Goal: Register for event/course

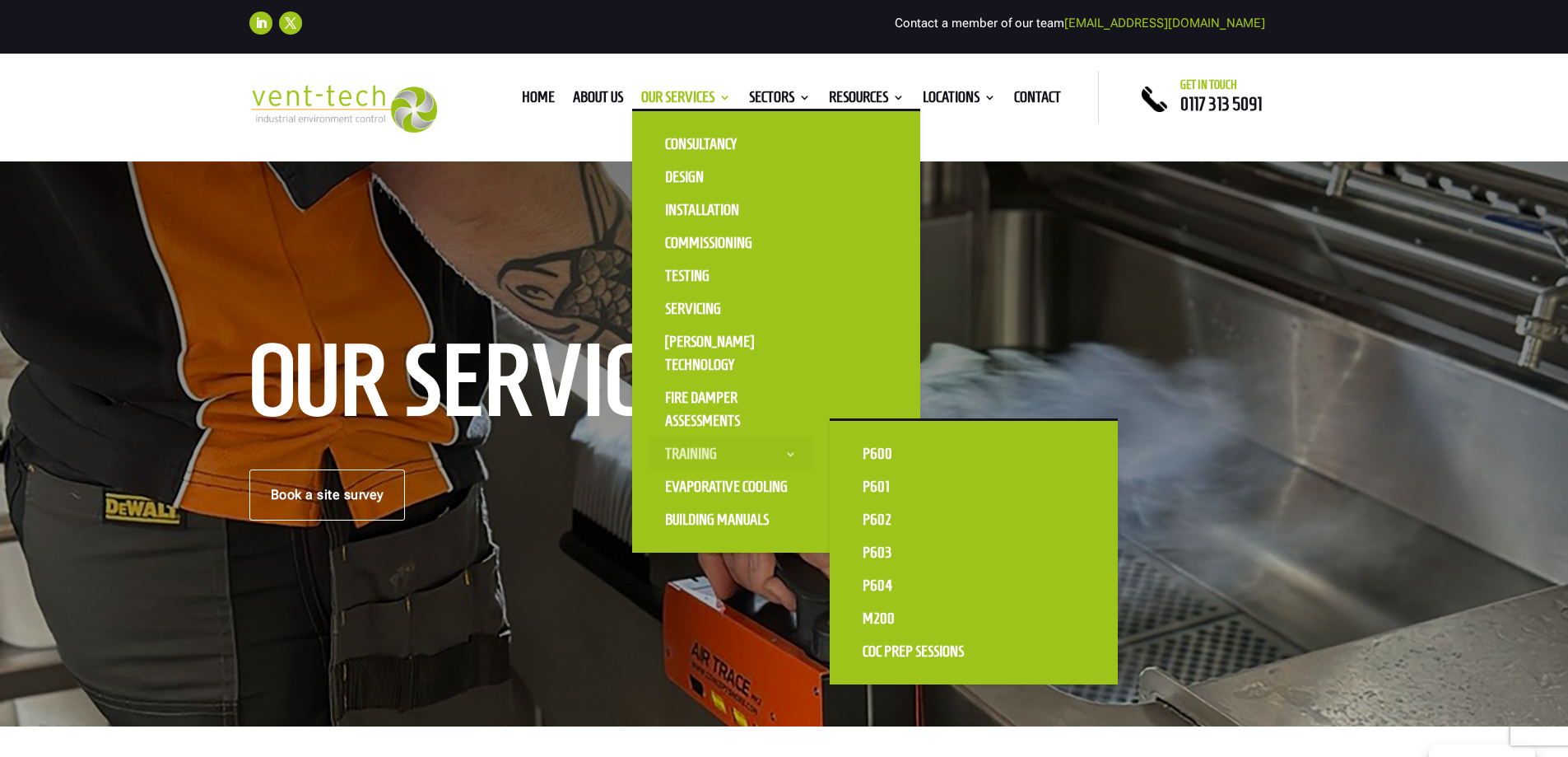
click at [782, 455] on link "Training" at bounding box center [730, 454] width 164 height 33
click at [890, 451] on link "P600" at bounding box center [928, 454] width 164 height 33
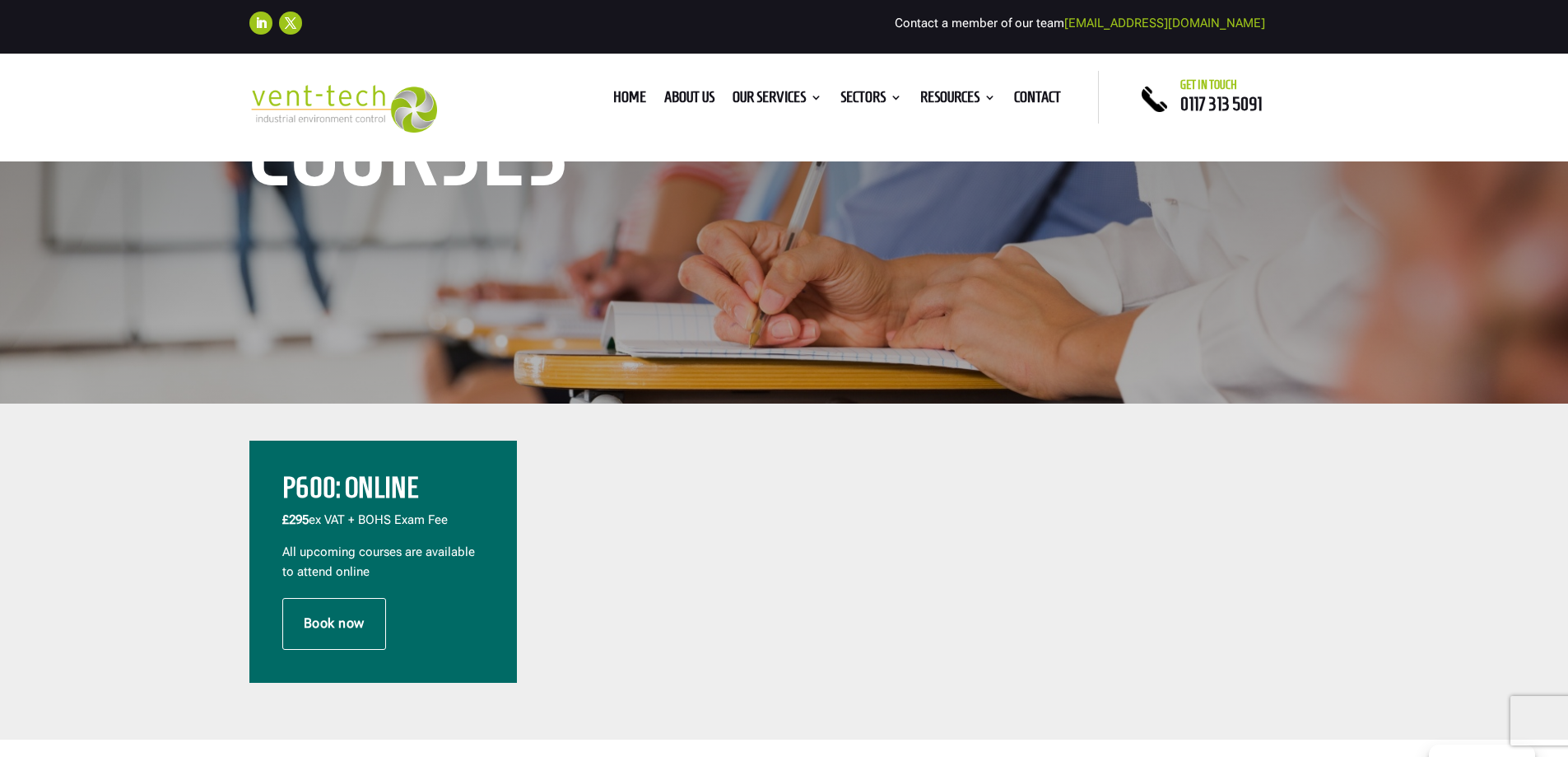
scroll to position [411, 0]
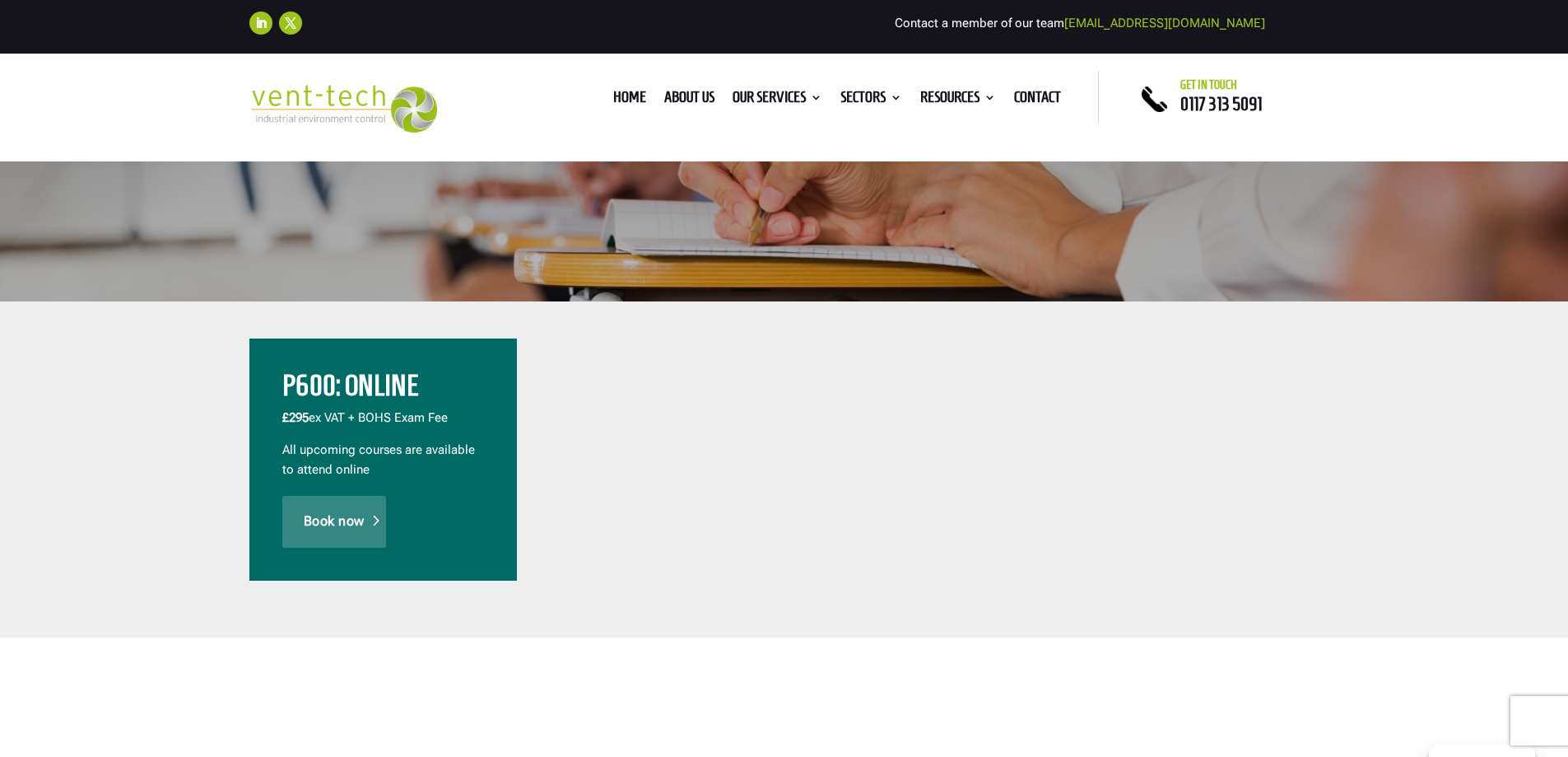
click at [342, 522] on link "Book now" at bounding box center [334, 521] width 103 height 51
